Goal: Information Seeking & Learning: Learn about a topic

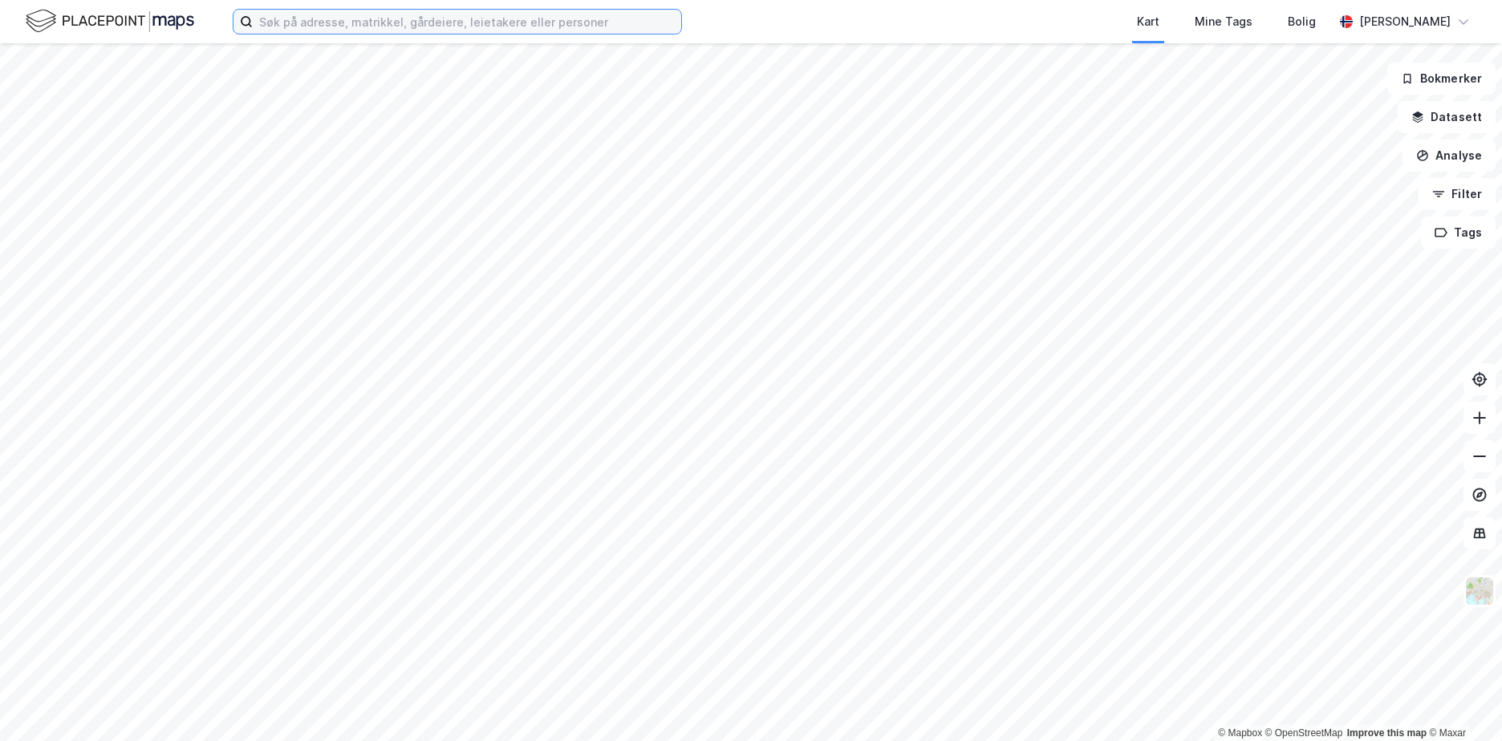
click at [432, 19] on input at bounding box center [467, 22] width 428 height 24
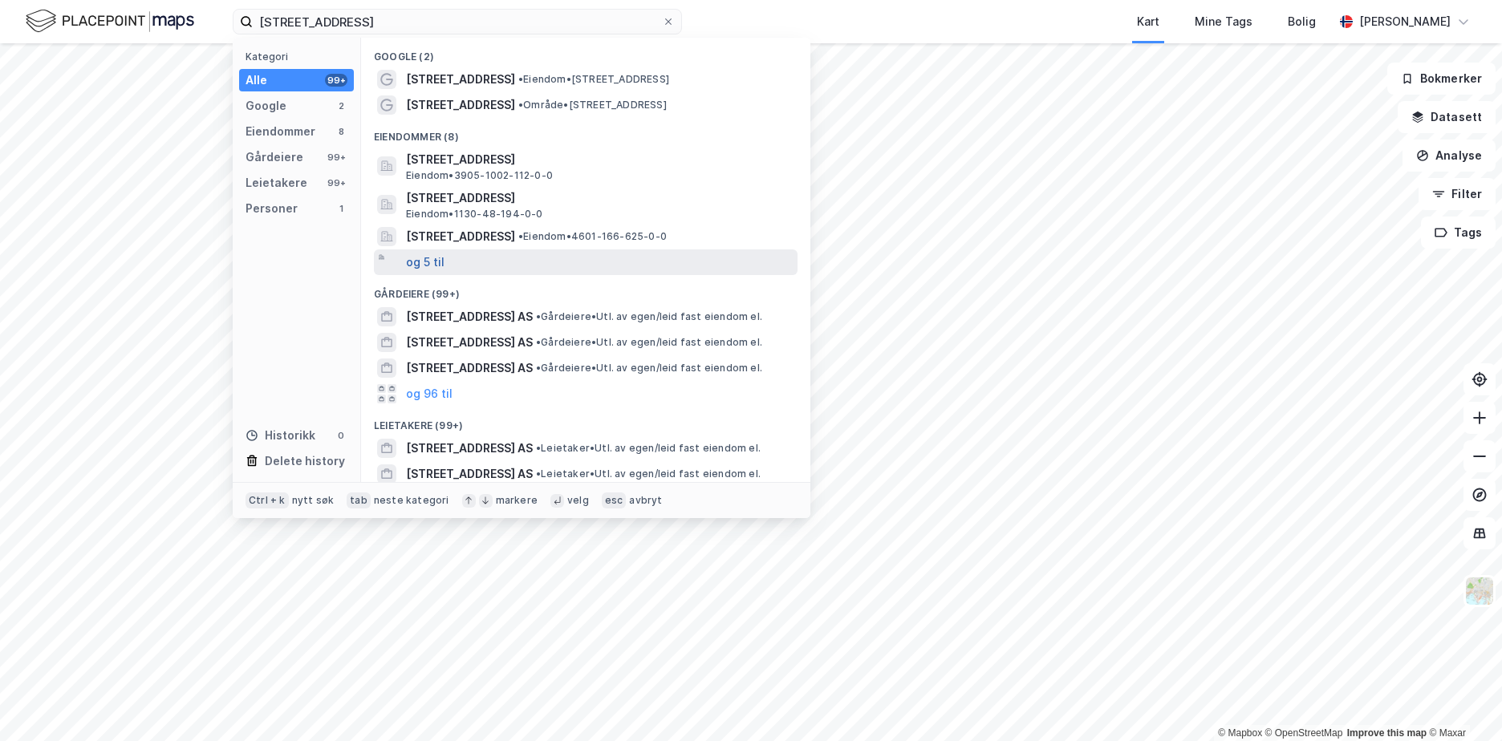
click at [419, 262] on button "og 5 til" at bounding box center [425, 262] width 39 height 19
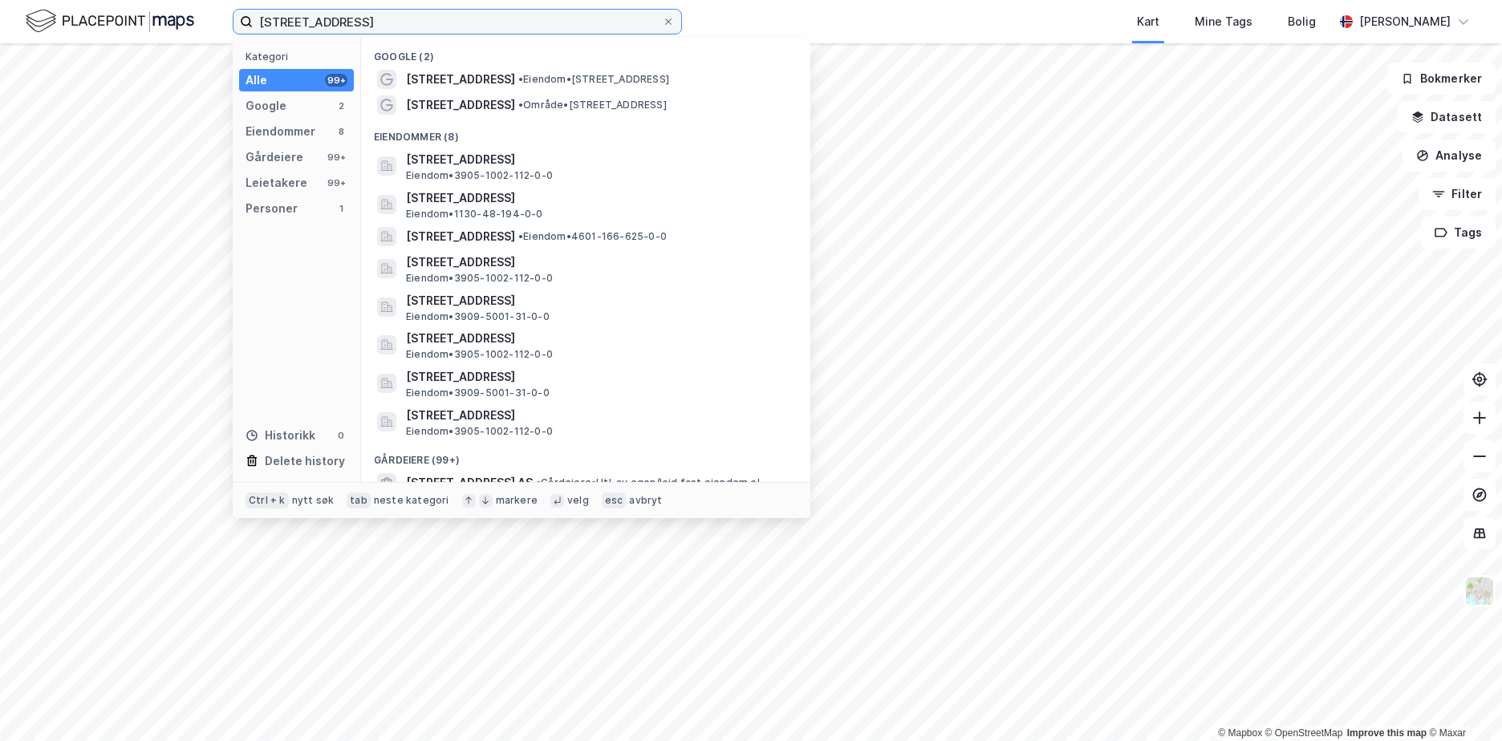
click at [331, 23] on input "[STREET_ADDRESS]" at bounding box center [457, 22] width 409 height 24
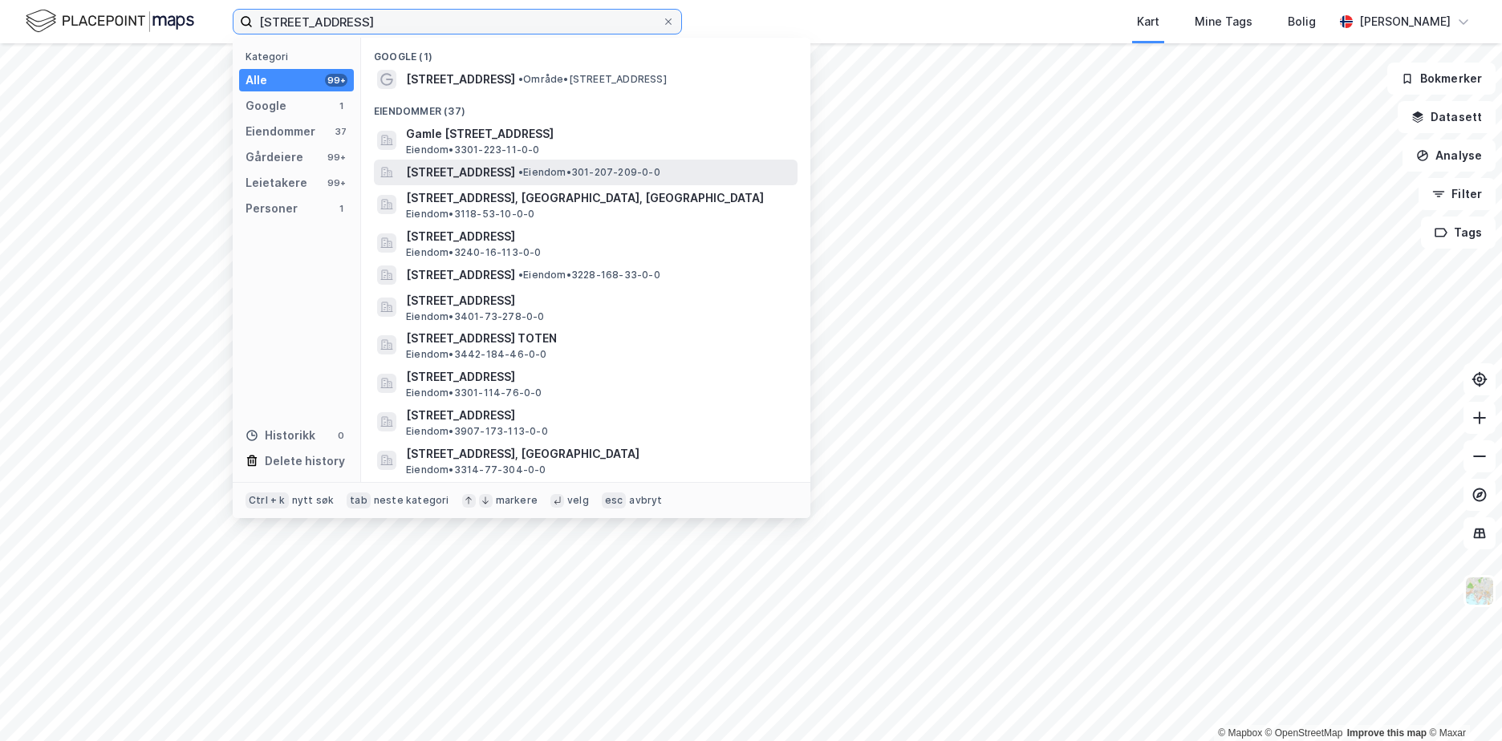
type input "[STREET_ADDRESS]"
click at [515, 168] on span "[STREET_ADDRESS]" at bounding box center [460, 172] width 109 height 19
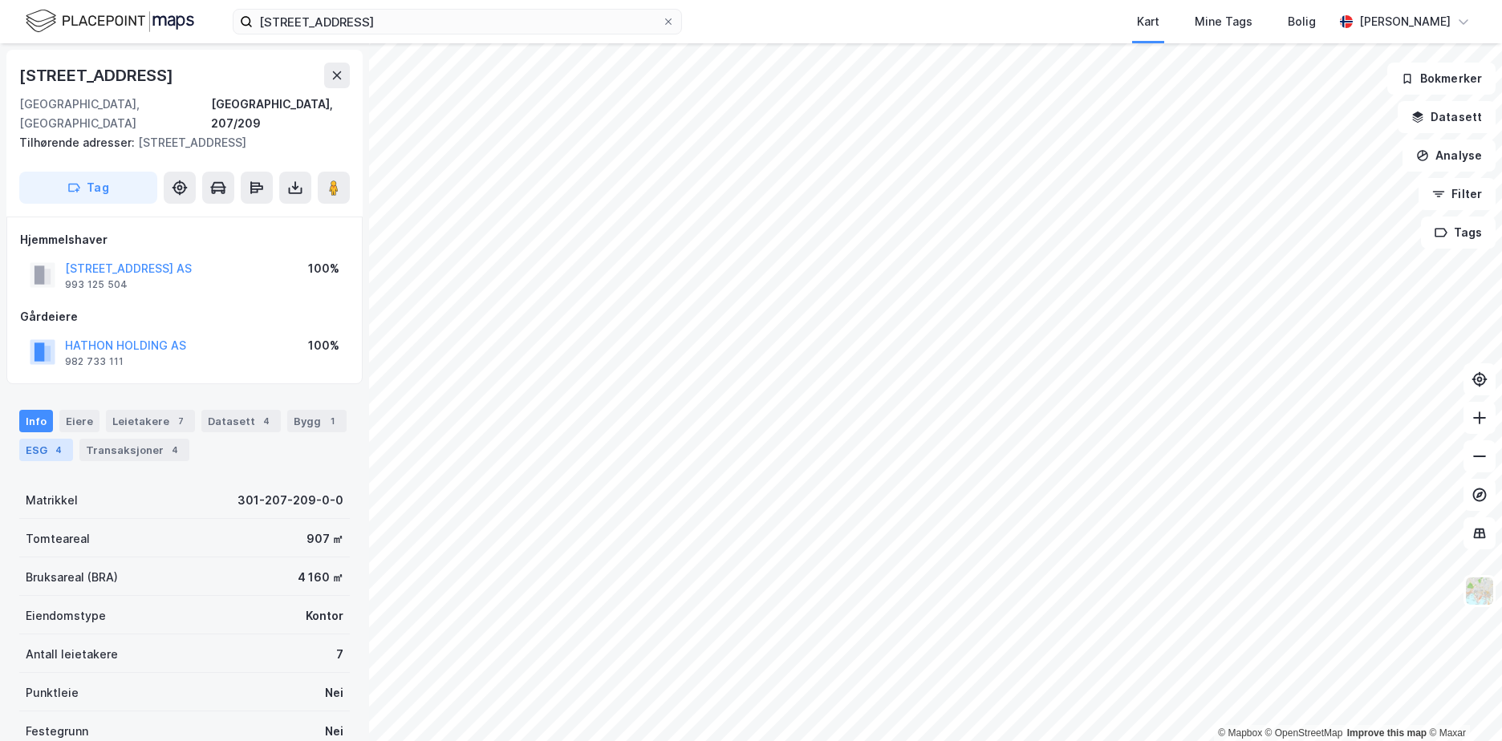
click at [26, 439] on div "ESG 4" at bounding box center [46, 450] width 54 height 22
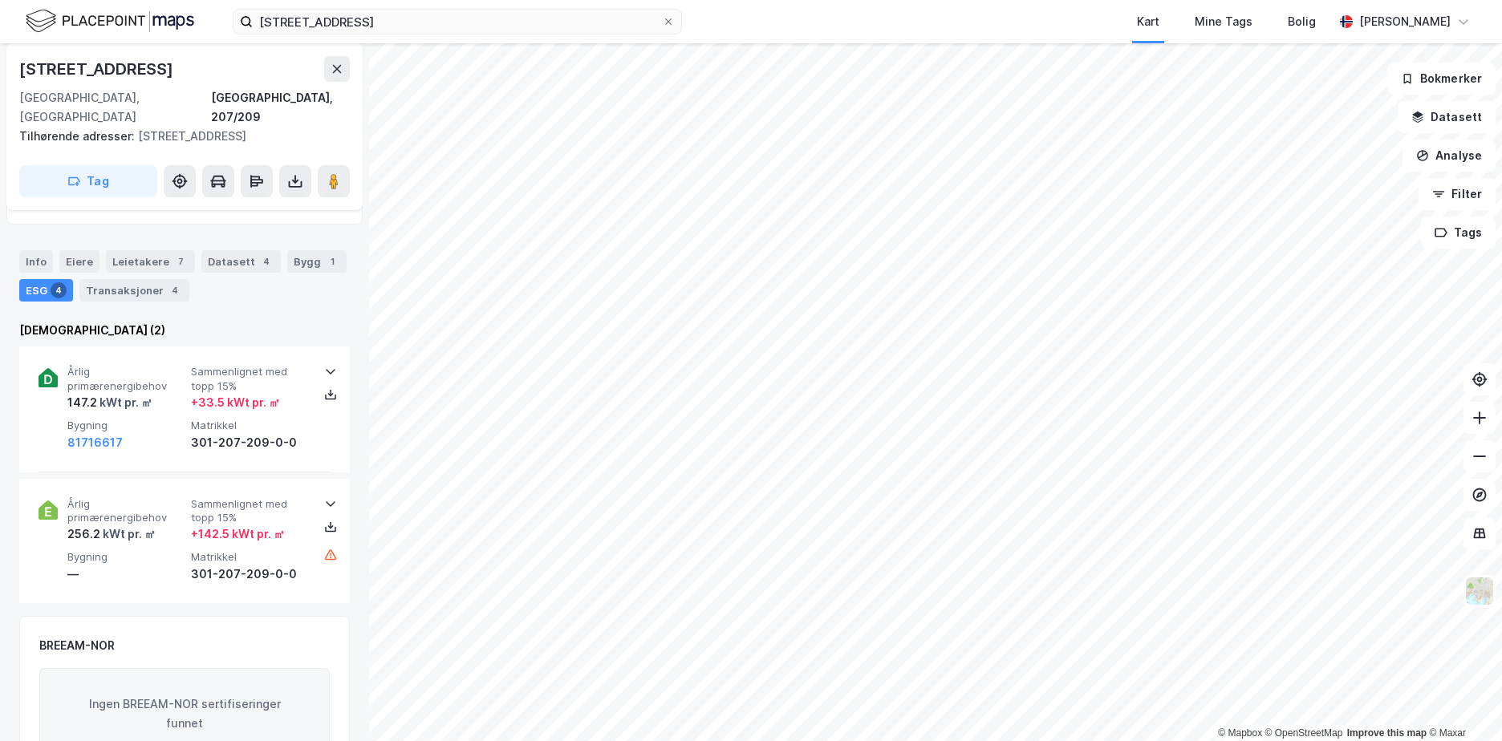
scroll to position [160, 0]
click at [324, 364] on icon at bounding box center [330, 370] width 13 height 13
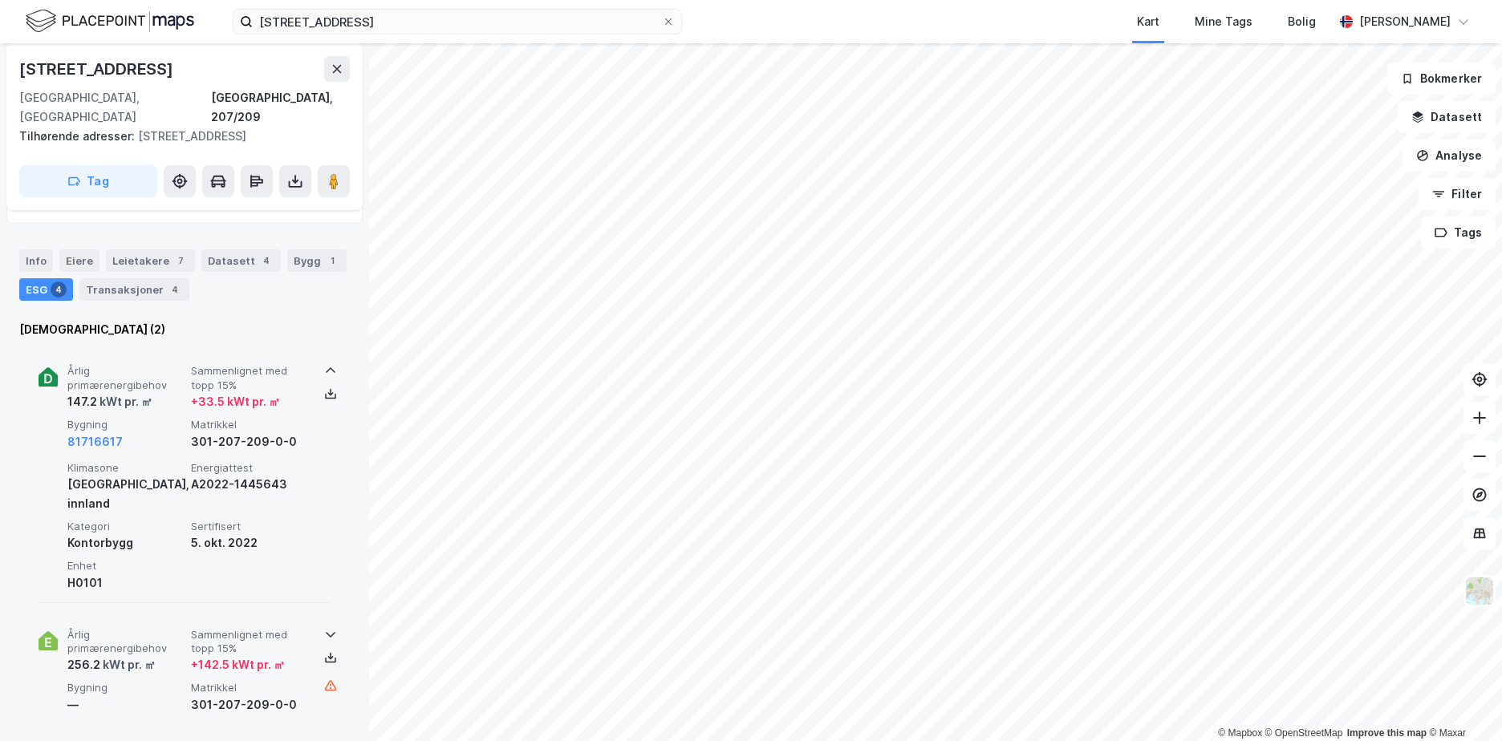
click at [324, 628] on icon at bounding box center [330, 634] width 13 height 13
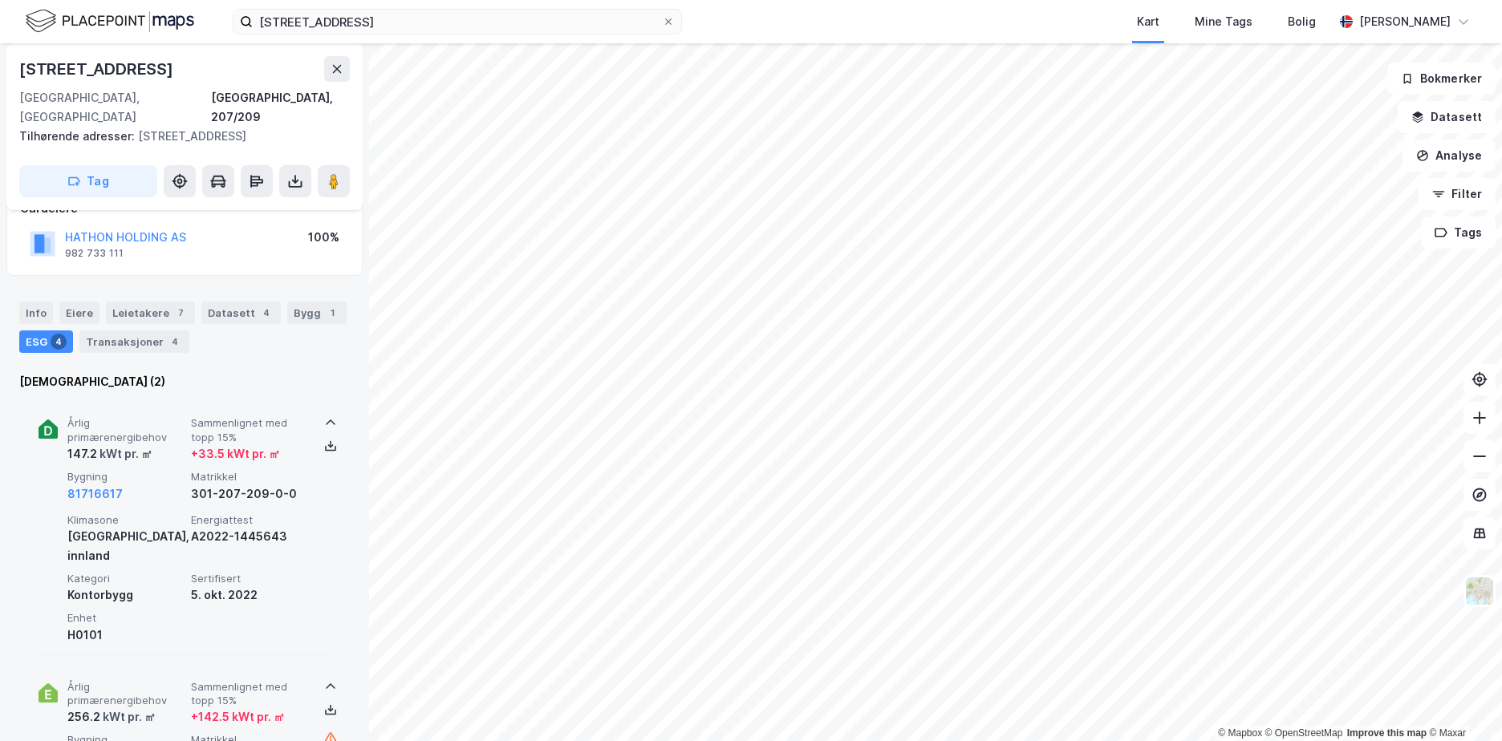
scroll to position [80, 0]
